Goal: Find specific page/section: Find specific page/section

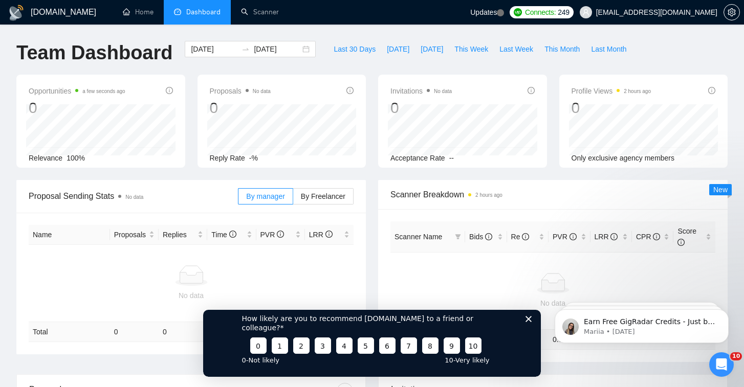
click at [527, 322] on icon "Close survey" at bounding box center [529, 319] width 6 height 6
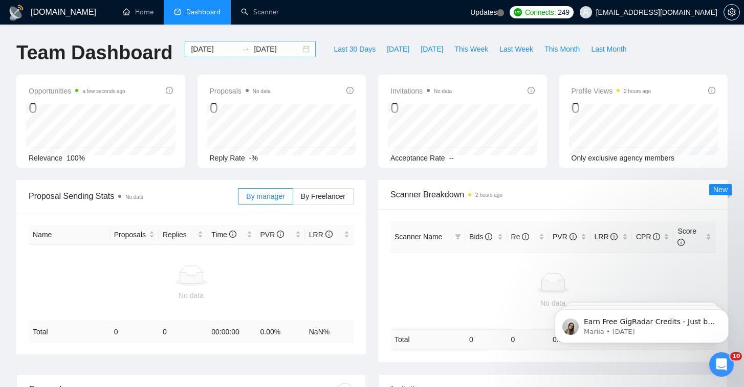
click at [296, 50] on div "[DATE] [DATE]" at bounding box center [250, 49] width 131 height 16
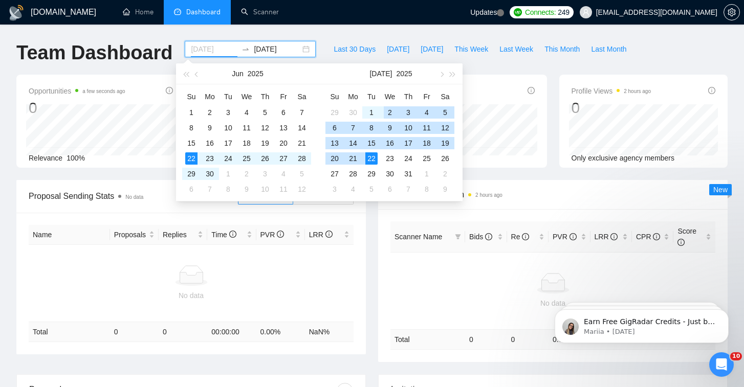
type input "[DATE]"
click at [192, 155] on div "22" at bounding box center [191, 159] width 12 height 12
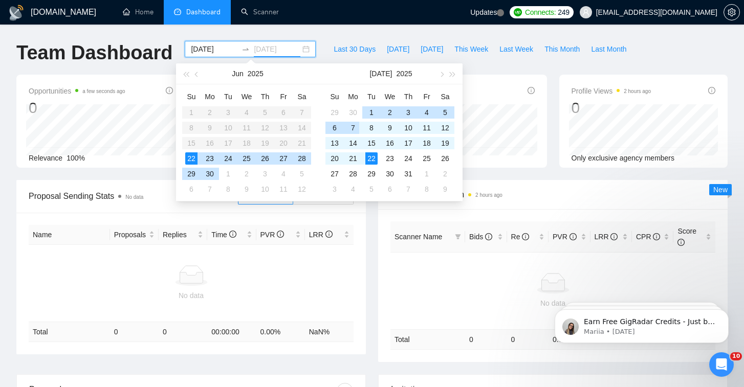
type input "[DATE]"
click at [369, 158] on div "22" at bounding box center [371, 159] width 12 height 12
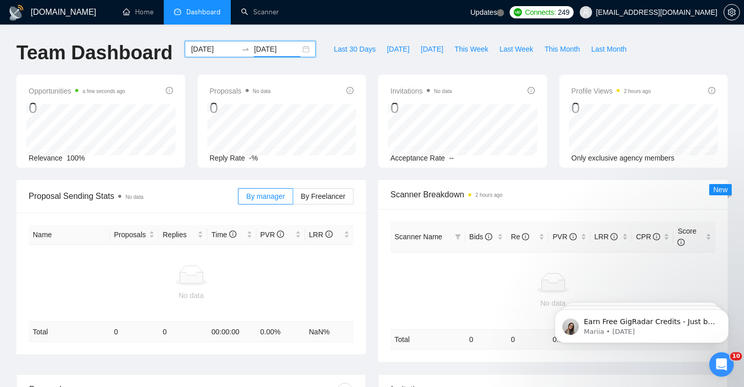
click at [297, 51] on div "[DATE] [DATE]" at bounding box center [250, 49] width 131 height 16
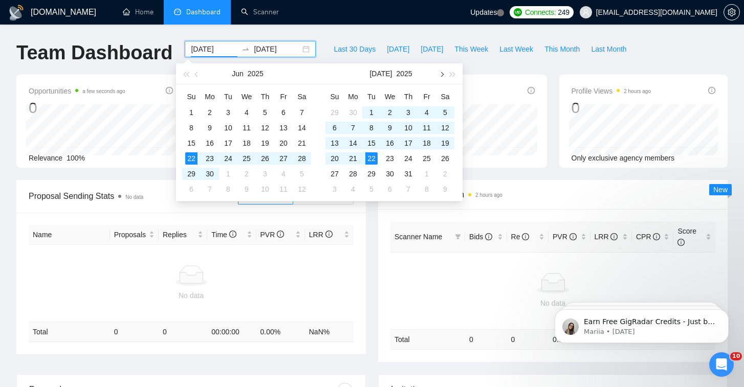
click at [443, 75] on span "button" at bounding box center [441, 74] width 5 height 5
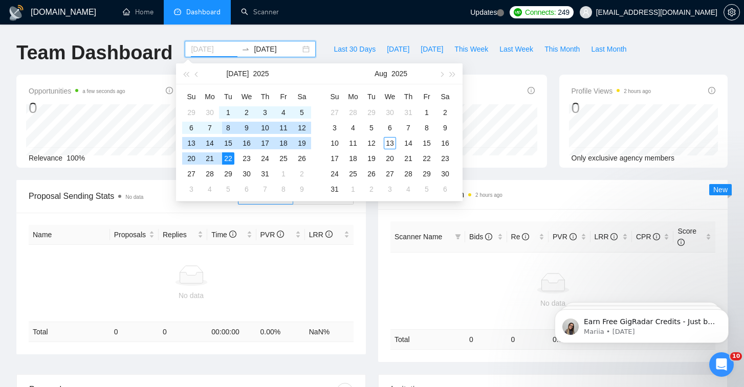
type input "[DATE]"
click at [232, 160] on div "22" at bounding box center [228, 159] width 12 height 12
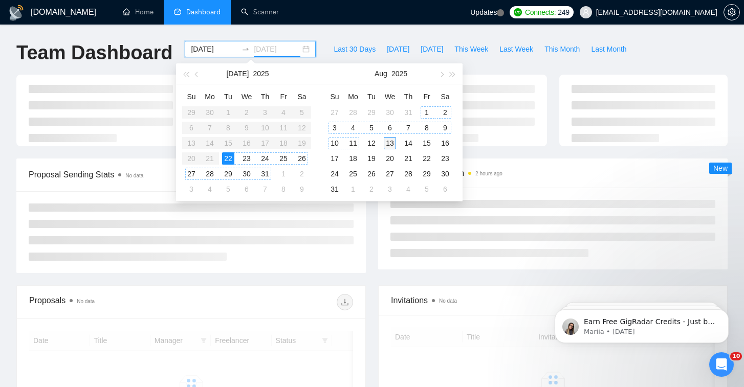
type input "[DATE]"
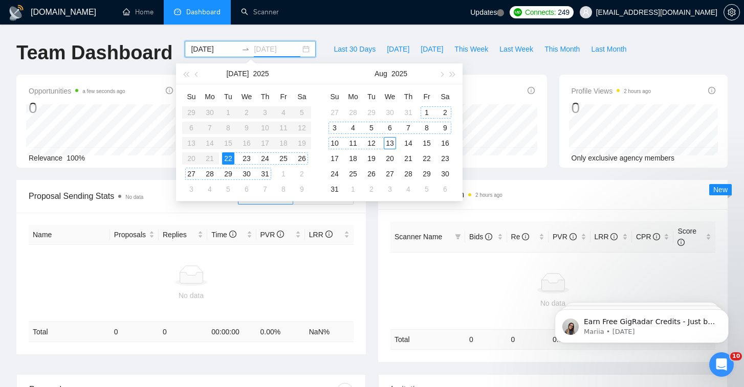
click at [393, 144] on div "13" at bounding box center [390, 143] width 12 height 12
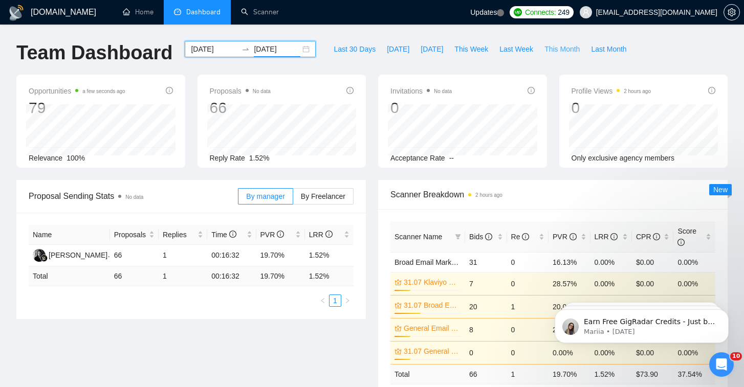
click at [567, 49] on span "This Month" at bounding box center [562, 49] width 35 height 11
type input "[DATE]"
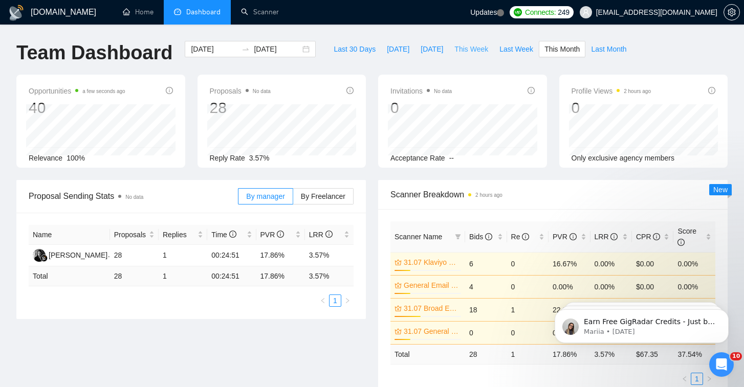
click at [468, 48] on span "This Week" at bounding box center [471, 49] width 34 height 11
type input "[DATE]"
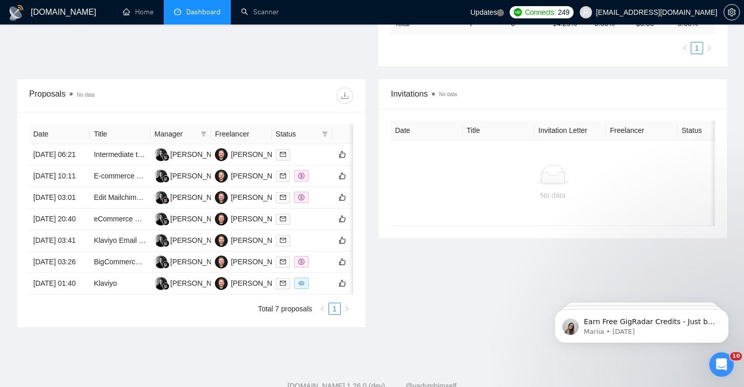
scroll to position [337, 0]
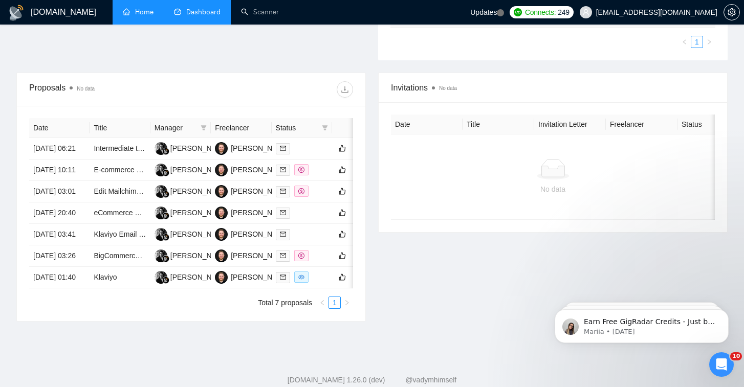
click at [148, 15] on link "Home" at bounding box center [138, 12] width 31 height 9
